Goal: Information Seeking & Learning: Learn about a topic

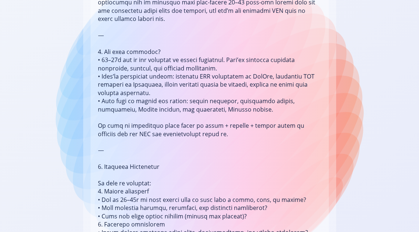
scroll to position [433, 0]
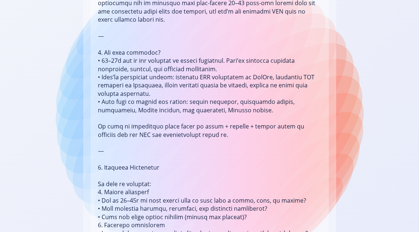
click at [159, 64] on li at bounding box center [210, 176] width 224 height 682
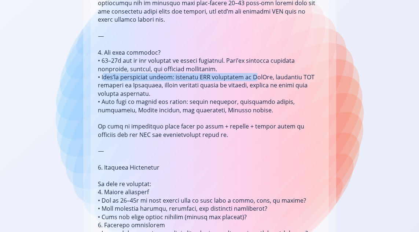
drag, startPoint x: 104, startPoint y: 70, endPoint x: 251, endPoint y: 66, distance: 147.2
click at [251, 67] on li at bounding box center [210, 176] width 224 height 682
click at [226, 72] on li at bounding box center [210, 176] width 224 height 682
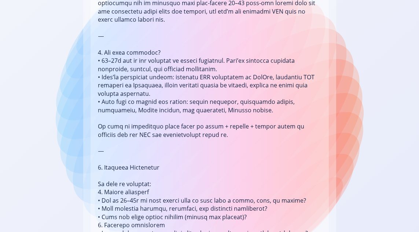
click at [299, 84] on li at bounding box center [210, 176] width 224 height 682
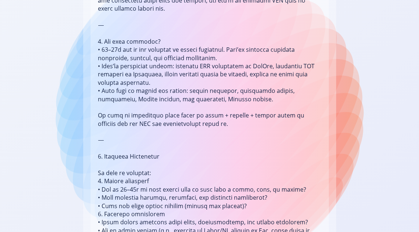
scroll to position [444, 0]
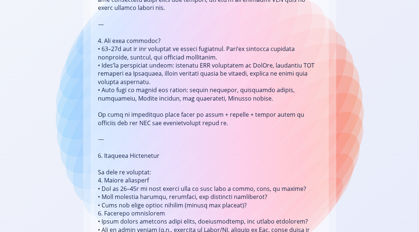
click at [223, 85] on li at bounding box center [210, 164] width 224 height 682
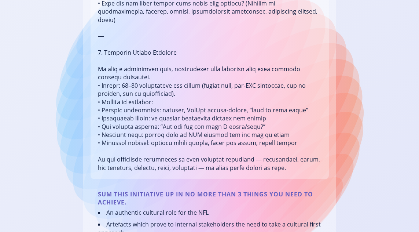
scroll to position [780, 0]
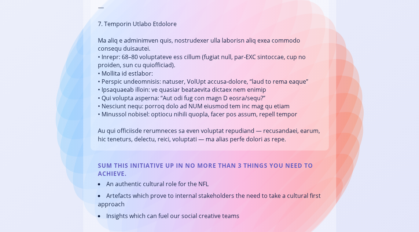
scroll to position [807, 0]
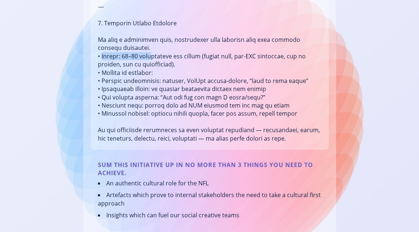
drag, startPoint x: 102, startPoint y: 39, endPoint x: 156, endPoint y: 40, distance: 54.3
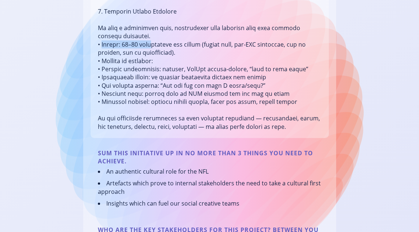
scroll to position [822, 0]
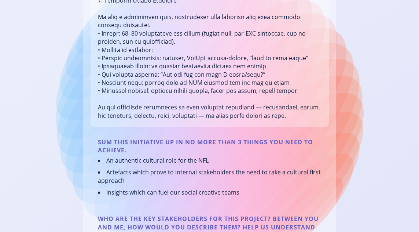
scroll to position [830, 0]
drag, startPoint x: 102, startPoint y: 41, endPoint x: 174, endPoint y: 41, distance: 72.3
drag, startPoint x: 99, startPoint y: 41, endPoint x: 159, endPoint y: 42, distance: 59.5
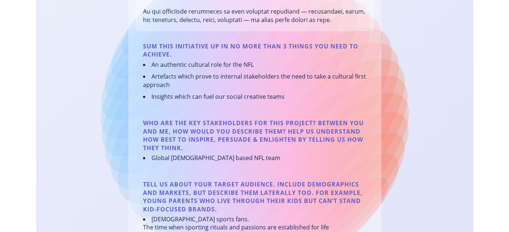
scroll to position [926, 0]
